Goal: Task Accomplishment & Management: Use online tool/utility

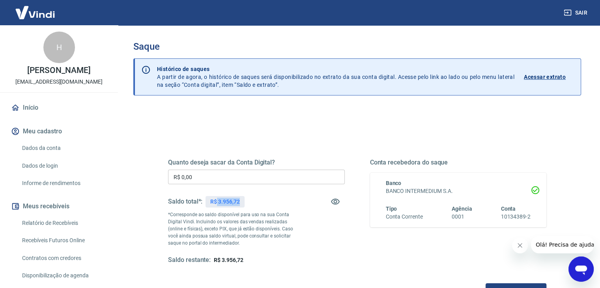
drag, startPoint x: 218, startPoint y: 199, endPoint x: 244, endPoint y: 201, distance: 26.5
click at [244, 201] on div "R$ 3.956,72" at bounding box center [225, 201] width 39 height 11
copy p "3.956,72"
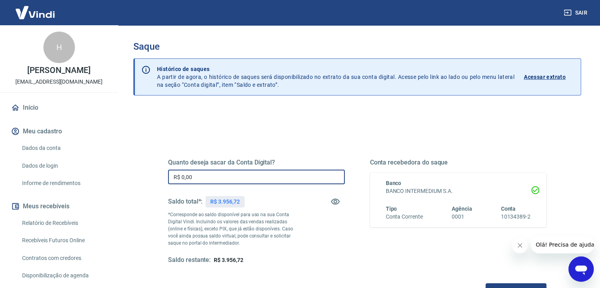
drag, startPoint x: 214, startPoint y: 180, endPoint x: 132, endPoint y: 163, distance: 83.8
click at [132, 163] on div "Saque Histórico de saques A partir de agora, o histórico de saques será disponi…" at bounding box center [357, 179] width 467 height 308
paste input "3.956,72"
type input "R$ 3.956,72"
click at [351, 249] on div "Quanto deseja sacar da Conta Digital? R$ 3.956,72 ​ Saldo total*: R$ 3.956,72 *…" at bounding box center [357, 212] width 379 height 106
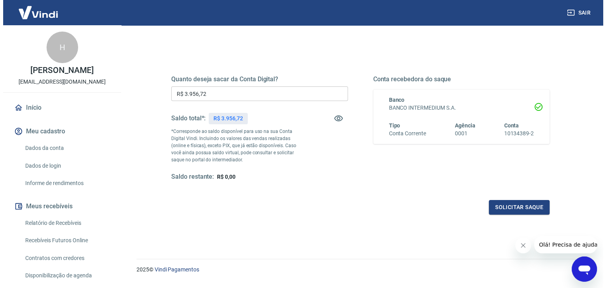
scroll to position [85, 0]
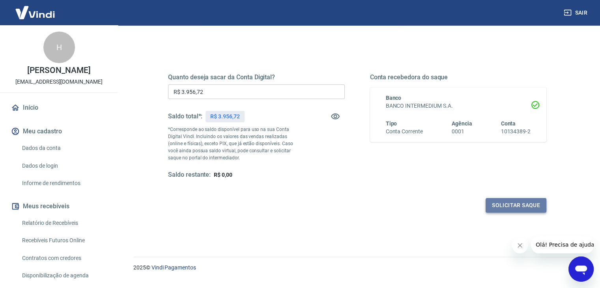
click at [522, 206] on button "Solicitar saque" at bounding box center [516, 205] width 61 height 15
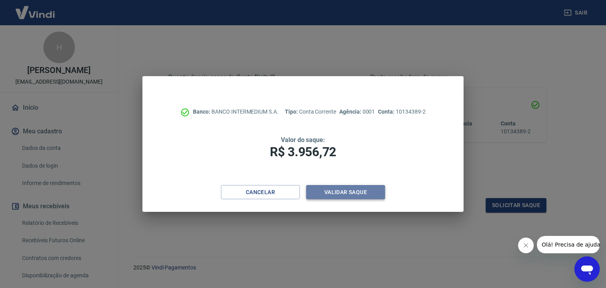
click at [338, 193] on button "Validar saque" at bounding box center [345, 192] width 79 height 15
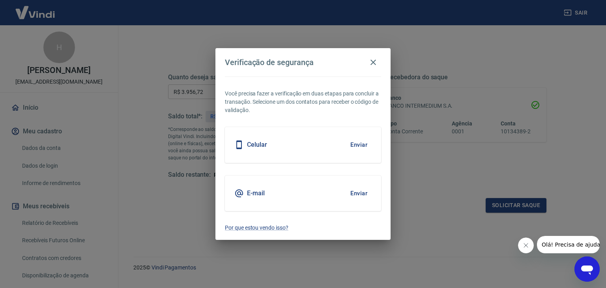
click at [354, 193] on button "Enviar" at bounding box center [359, 193] width 26 height 17
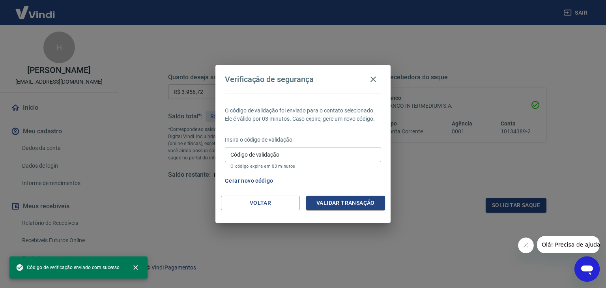
click at [285, 139] on p "Insira o código de validação" at bounding box center [303, 140] width 156 height 8
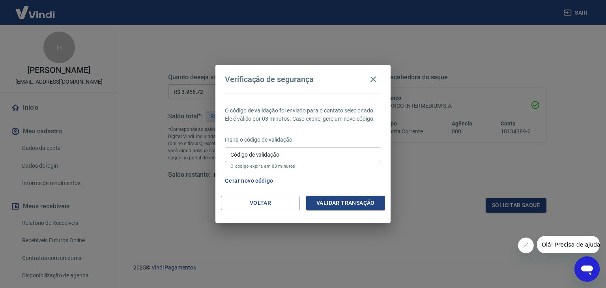
click at [287, 155] on input "Código de validação" at bounding box center [303, 154] width 156 height 15
type input "238587"
click at [340, 205] on button "Validar transação" at bounding box center [345, 203] width 79 height 15
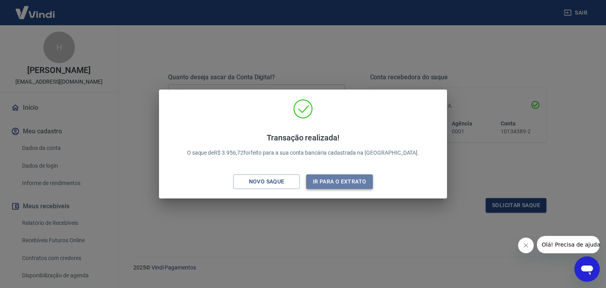
click at [365, 182] on button "Ir para o extrato" at bounding box center [339, 181] width 67 height 15
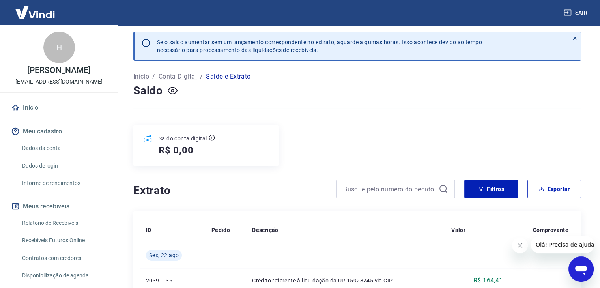
scroll to position [5, 0]
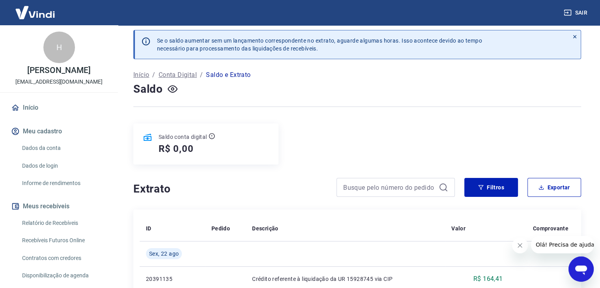
drag, startPoint x: 349, startPoint y: 171, endPoint x: 316, endPoint y: 180, distance: 33.7
drag, startPoint x: 316, startPoint y: 180, endPoint x: 540, endPoint y: 139, distance: 227.2
click at [540, 139] on div "Saldo conta digital R$ 0,00" at bounding box center [357, 144] width 448 height 41
